Goal: Task Accomplishment & Management: Manage account settings

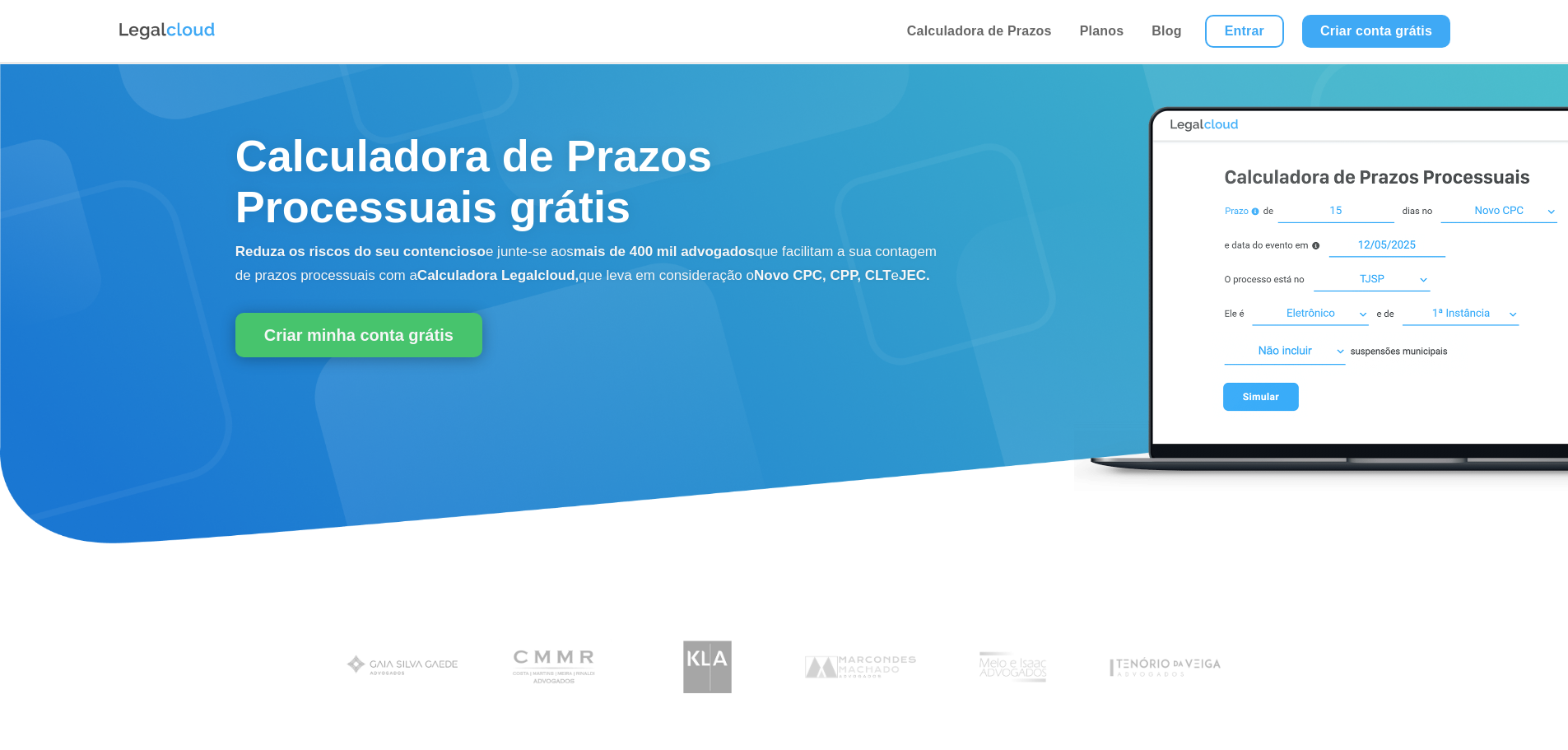
click at [1235, 11] on li "Entrar" at bounding box center [1244, 31] width 97 height 63
click at [1231, 19] on link "Entrar" at bounding box center [1245, 31] width 79 height 33
click at [1253, 56] on li "Entrar" at bounding box center [1244, 31] width 97 height 63
click at [1253, 40] on link "Entrar" at bounding box center [1245, 31] width 79 height 33
